Goal: Book appointment/travel/reservation

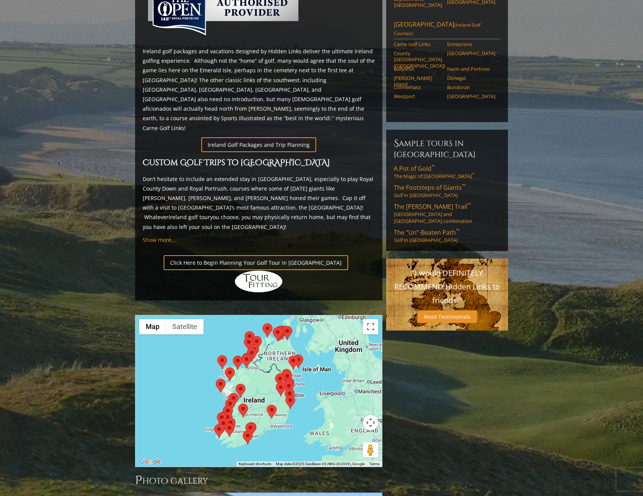
scroll to position [381, 0]
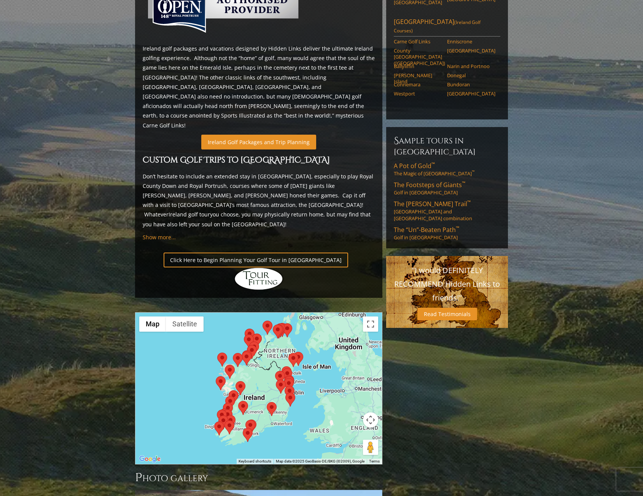
click at [244, 135] on link "Ireland Golf Packages and Trip Planning" at bounding box center [258, 142] width 115 height 15
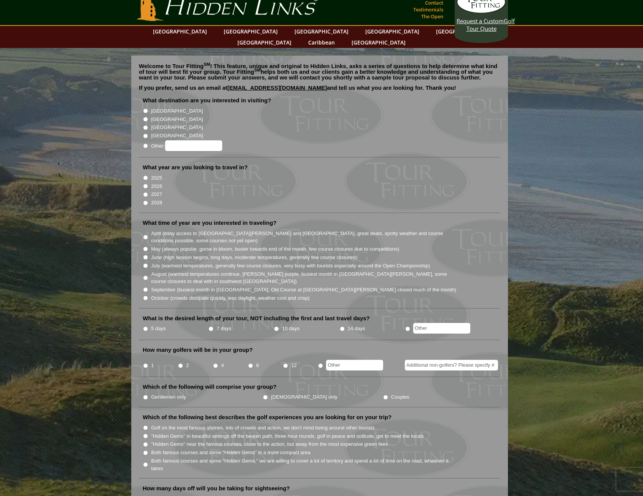
scroll to position [38, 0]
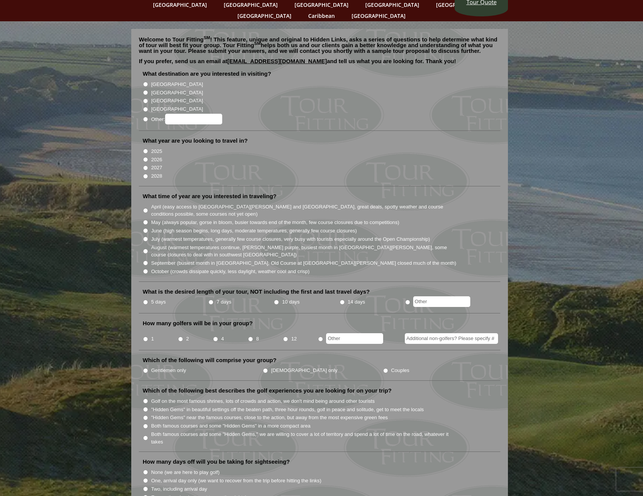
click at [145, 82] on input "[GEOGRAPHIC_DATA]" at bounding box center [145, 84] width 5 height 5
radio input "true"
click at [145, 90] on input "[GEOGRAPHIC_DATA]" at bounding box center [145, 92] width 5 height 5
radio input "true"
click at [147, 82] on input "[GEOGRAPHIC_DATA]" at bounding box center [145, 84] width 5 height 5
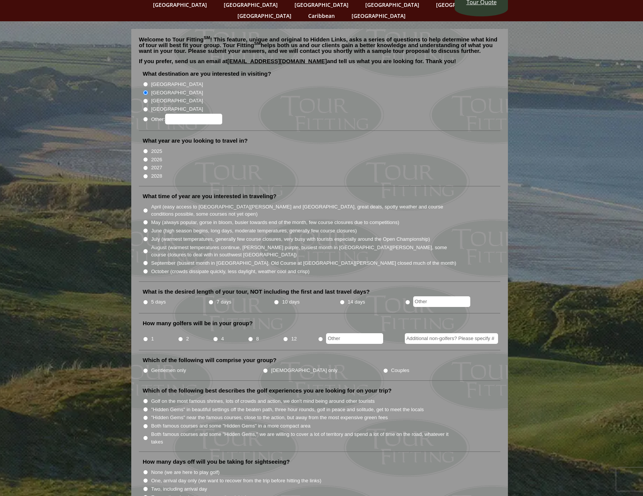
radio input "true"
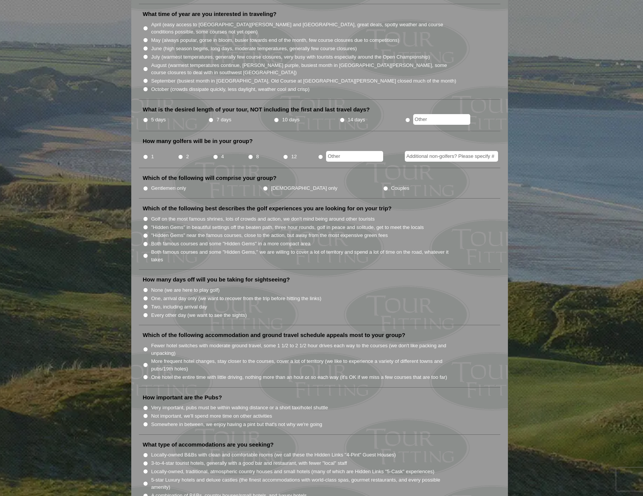
scroll to position [228, 0]
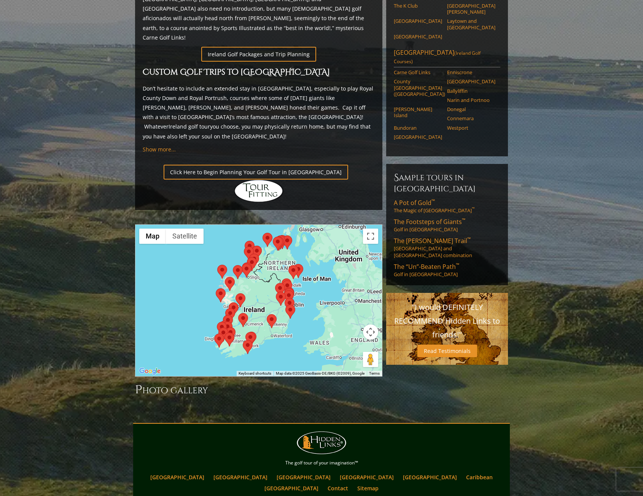
scroll to position [469, 0]
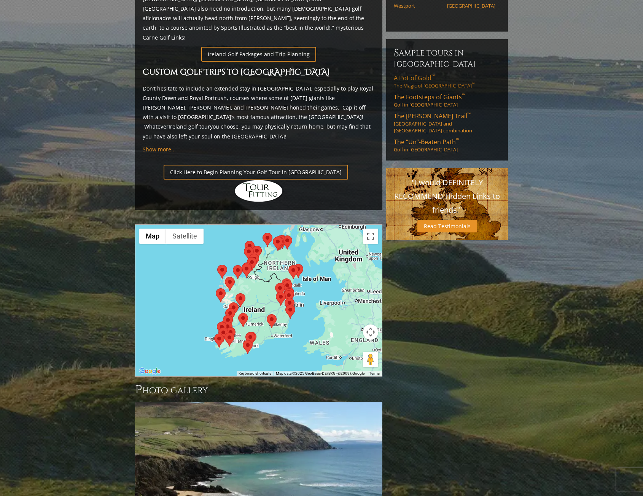
click at [418, 93] on link "The Footsteps of Giants ™ Golf in [GEOGRAPHIC_DATA]" at bounding box center [447, 100] width 107 height 15
